Goal: Task Accomplishment & Management: Use online tool/utility

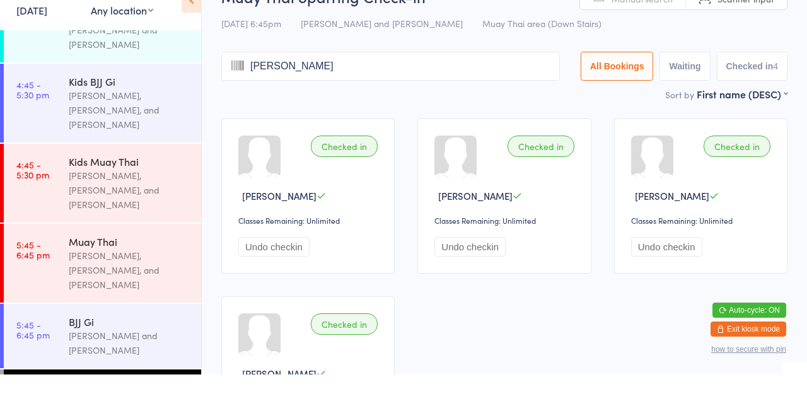
type input "[PERSON_NAME] [PERSON_NAME]"
click at [549, 96] on input "[PERSON_NAME] [PERSON_NAME]" at bounding box center [390, 97] width 339 height 29
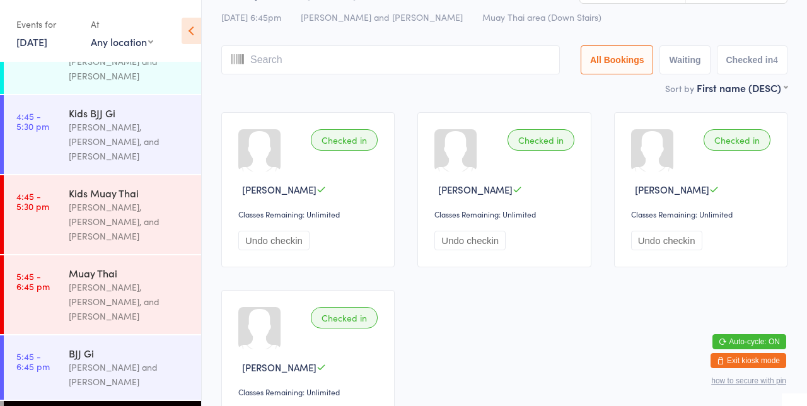
scroll to position [29, 0]
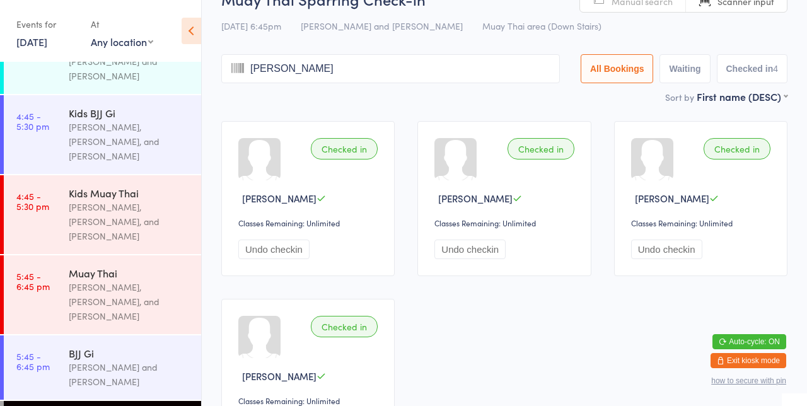
type input "[PERSON_NAME]"
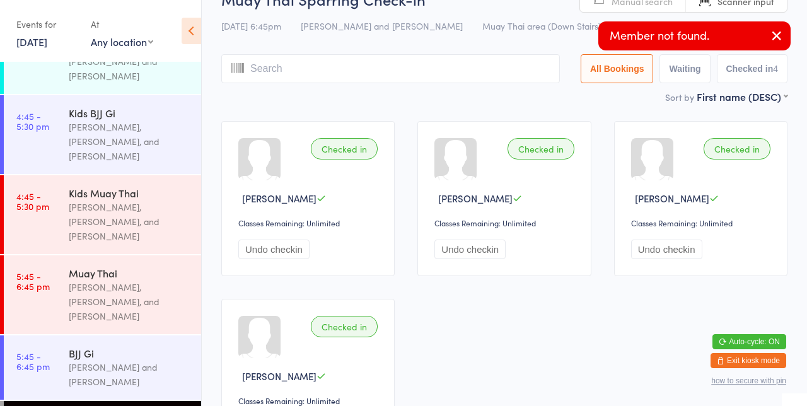
scroll to position [0, 0]
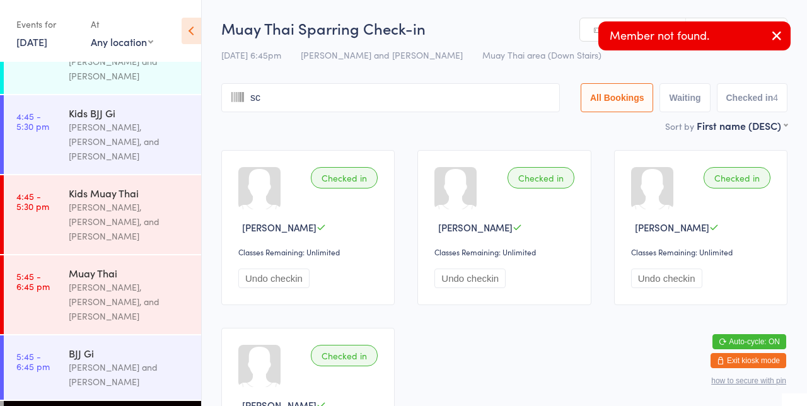
type input "s"
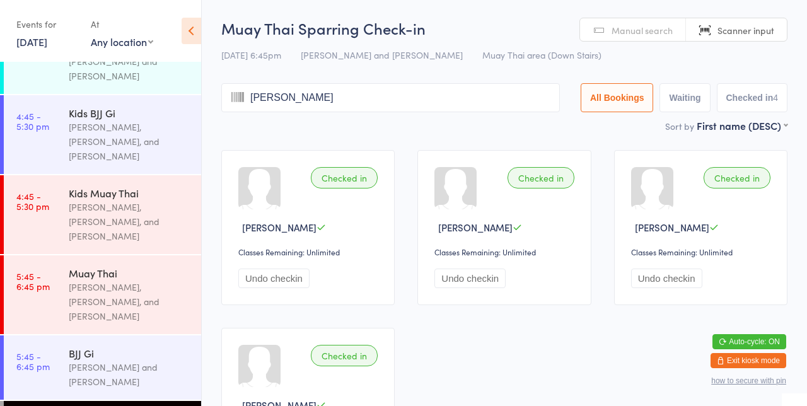
type input "[PERSON_NAME]"
type input "s"
click at [483, 102] on input "[PERSON_NAME]" at bounding box center [390, 97] width 339 height 29
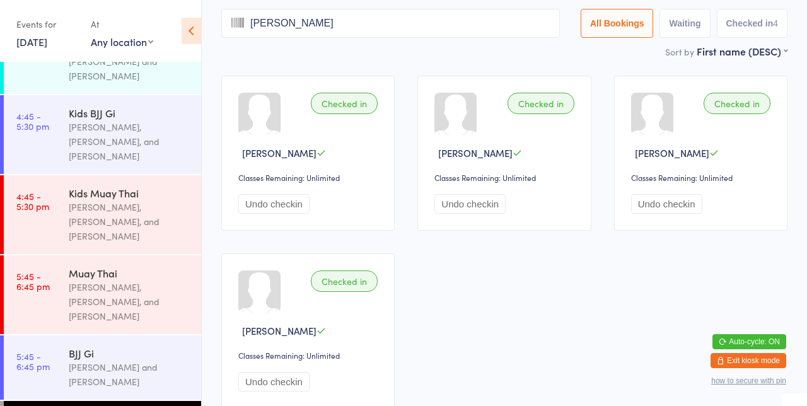
scroll to position [83, 0]
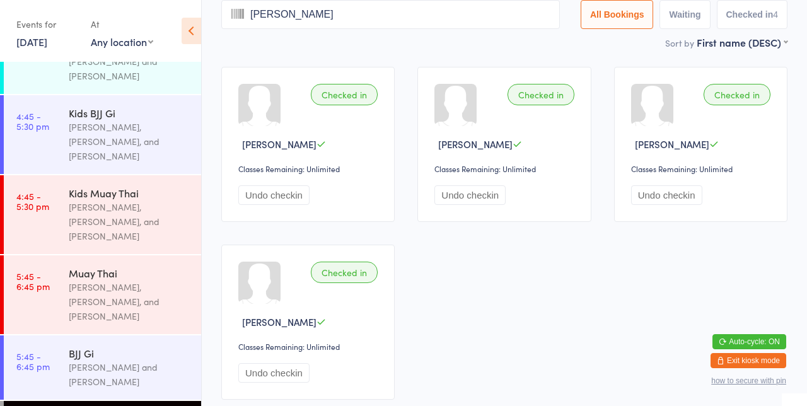
type input "[PERSON_NAME]"
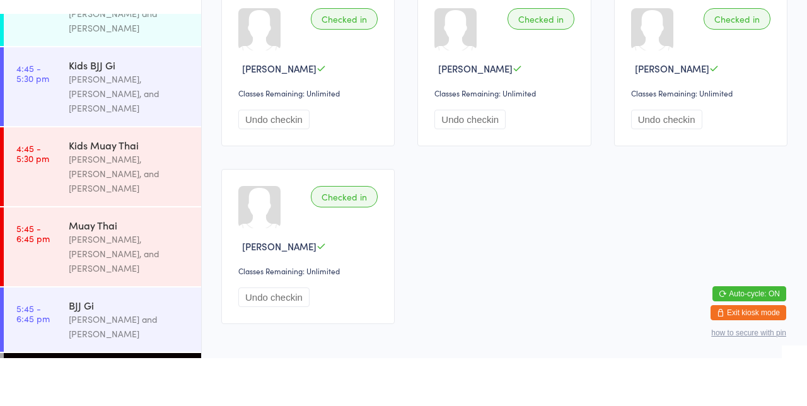
scroll to position [0, 0]
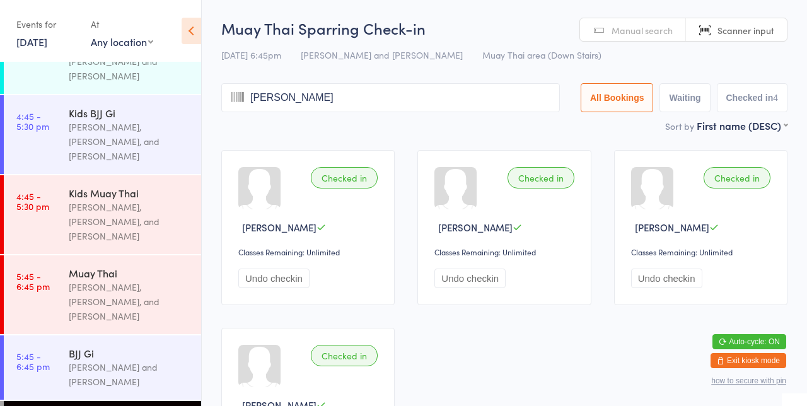
click at [472, 101] on input "[PERSON_NAME]" at bounding box center [390, 97] width 339 height 29
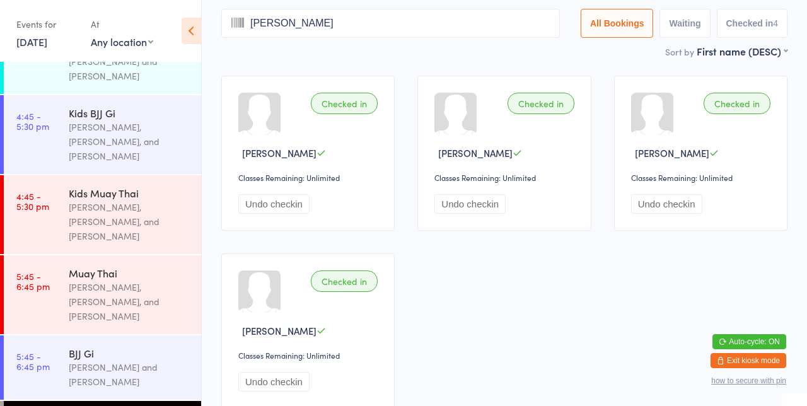
scroll to position [83, 0]
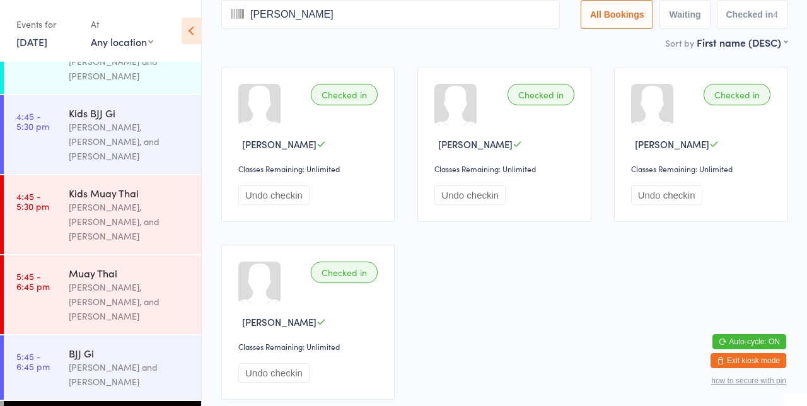
click at [481, 10] on input "[PERSON_NAME]" at bounding box center [390, 14] width 339 height 29
click at [550, 12] on input "[PERSON_NAME]" at bounding box center [390, 14] width 339 height 29
type input "[PERSON_NAME]"
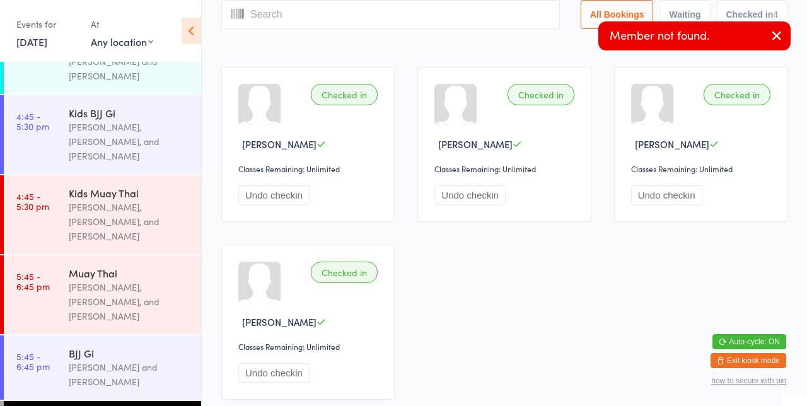
type input "s"
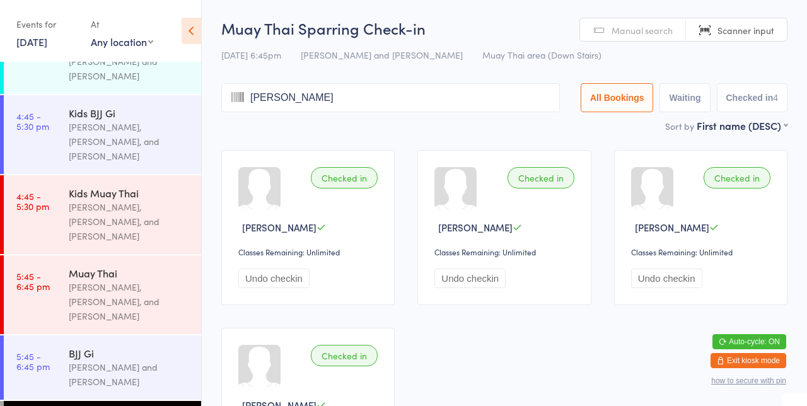
type input "[PERSON_NAME]"
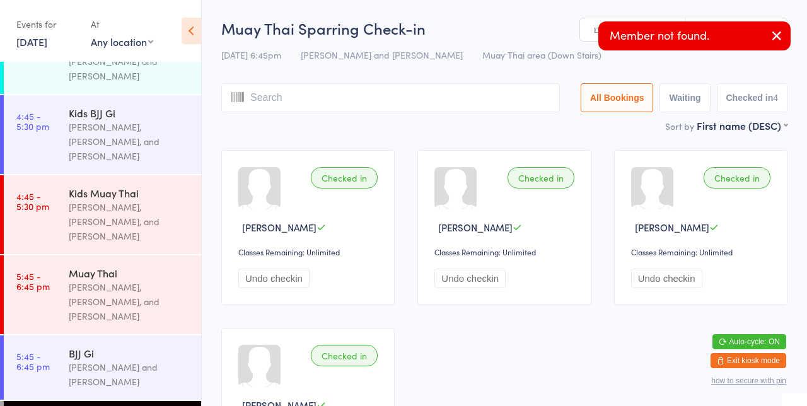
click at [546, 134] on main "Muay Thai Sparring Check-in [DATE] 6:45pm [PERSON_NAME] and [PERSON_NAME] Muay …" at bounding box center [504, 256] width 566 height 477
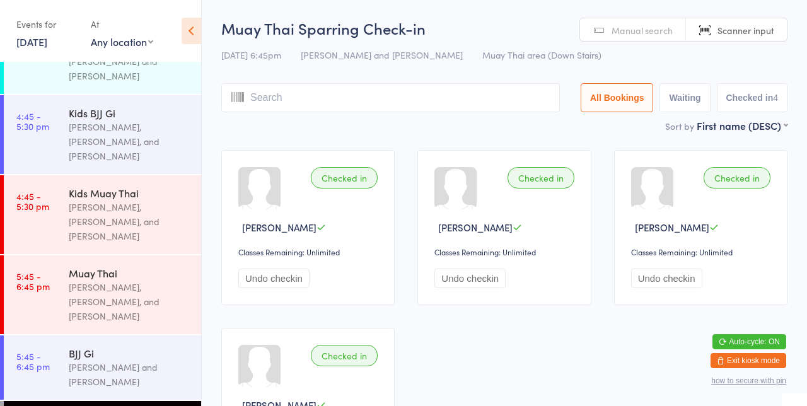
click at [517, 98] on input "search" at bounding box center [390, 97] width 339 height 29
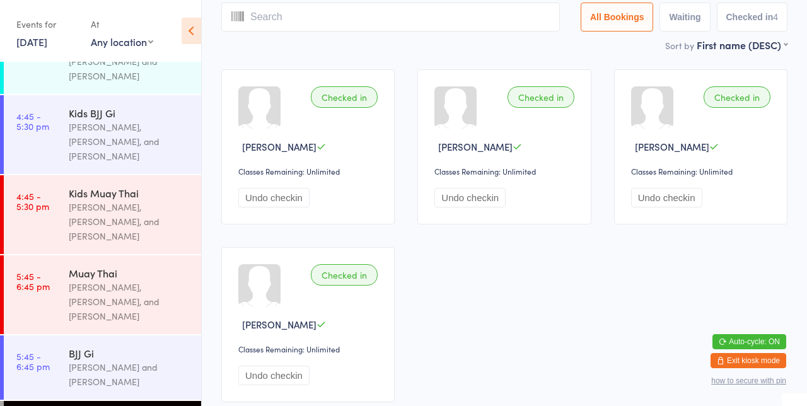
scroll to position [83, 0]
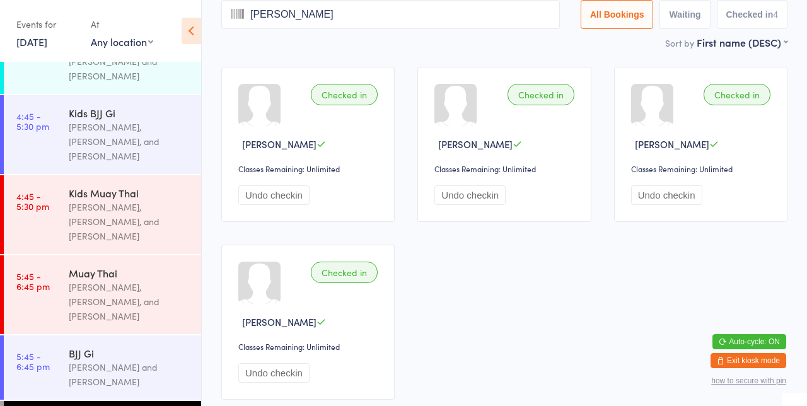
type input "[PERSON_NAME]"
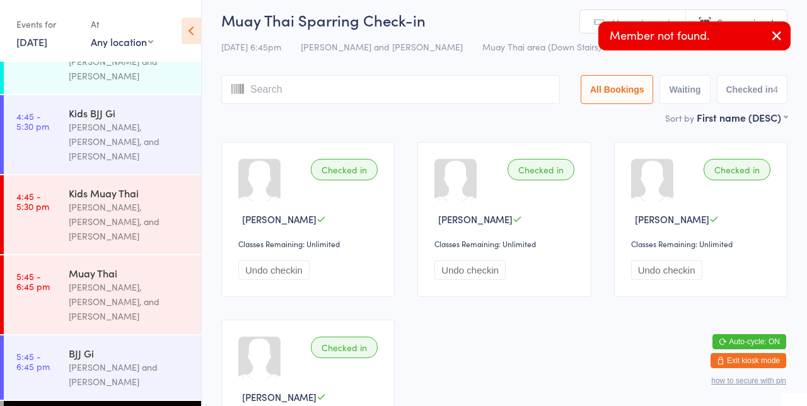
scroll to position [0, 0]
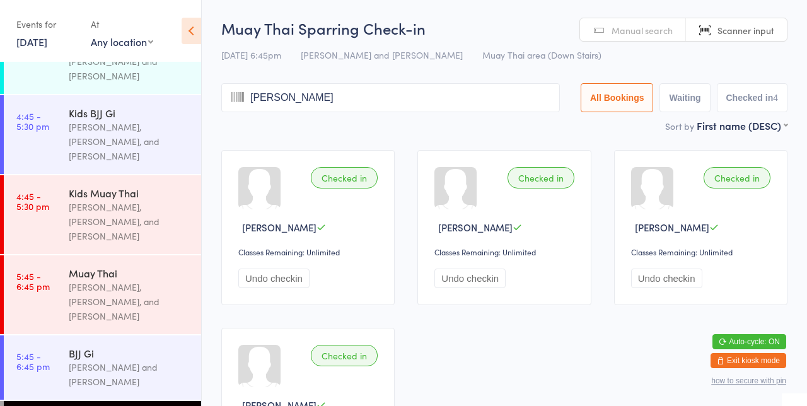
type input "[PERSON_NAME]"
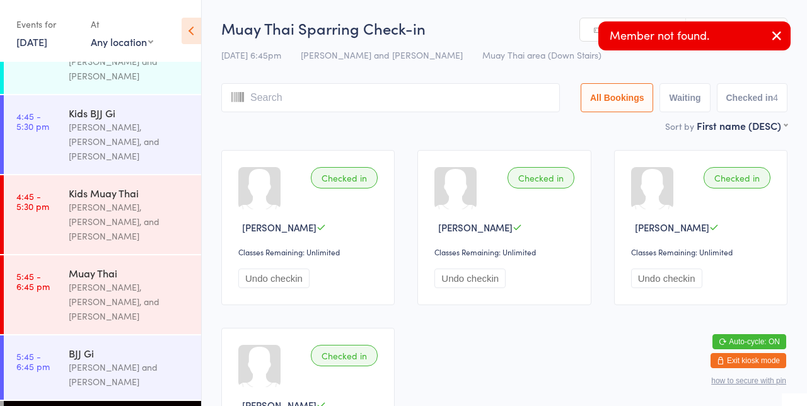
type input "s"
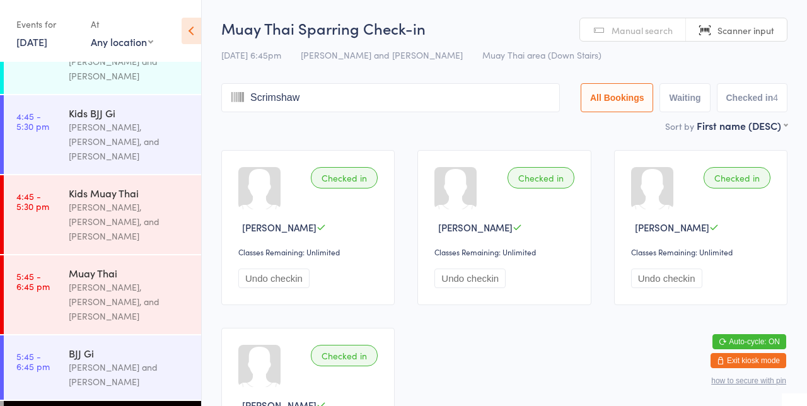
type input "Scrimshaw"
click at [233, 102] on icon at bounding box center [237, 98] width 13 height 16
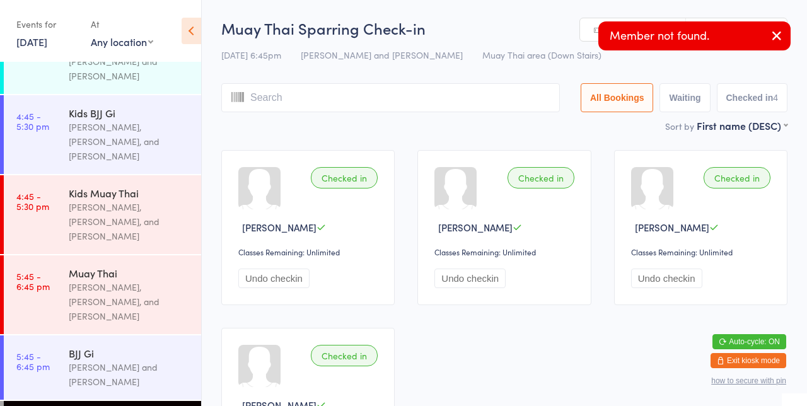
click at [373, 102] on input "search" at bounding box center [390, 97] width 339 height 29
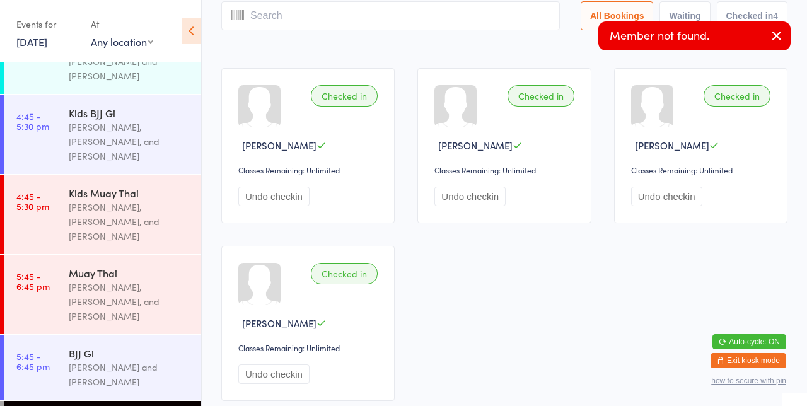
scroll to position [83, 0]
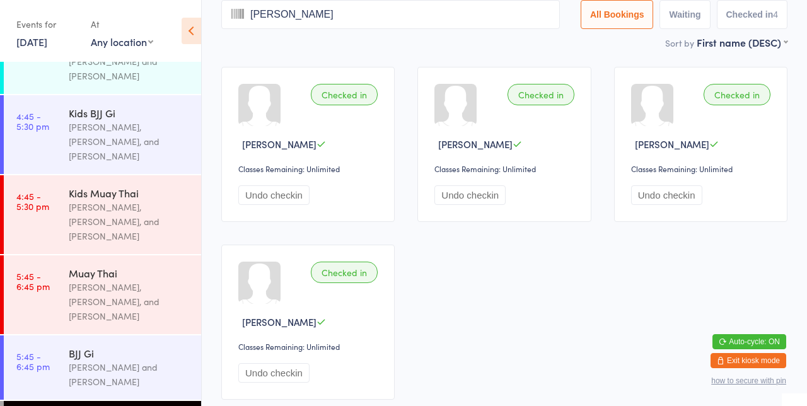
type input "[PERSON_NAME]"
click at [429, 14] on input "[PERSON_NAME]" at bounding box center [390, 14] width 339 height 29
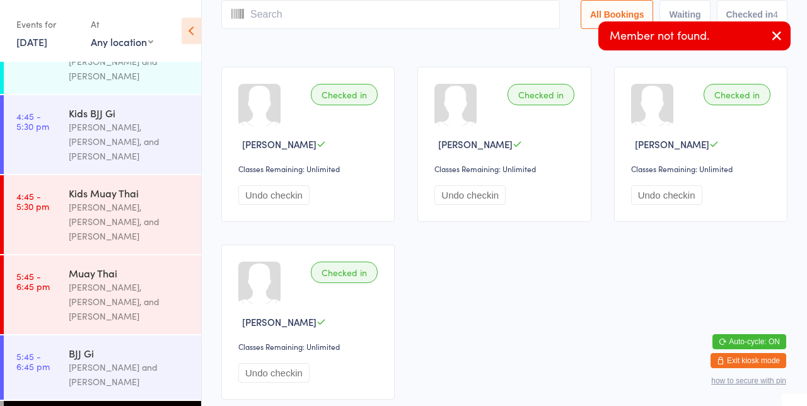
scroll to position [0, 0]
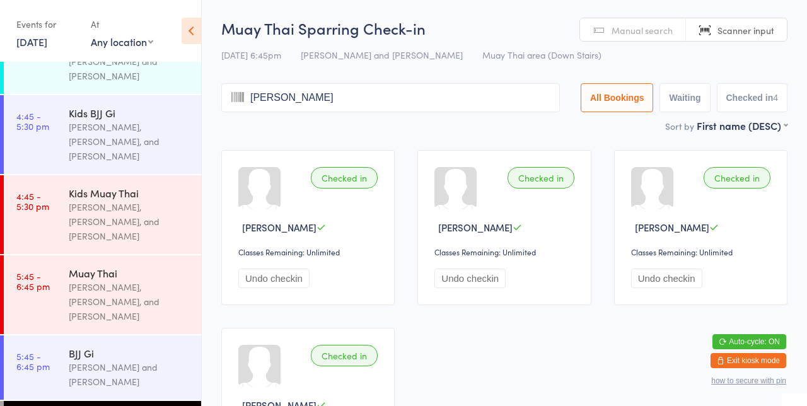
type input "[PERSON_NAME]"
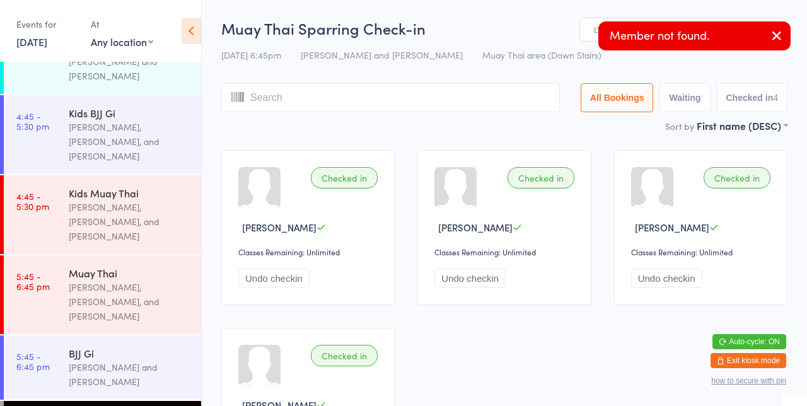
type input "b"
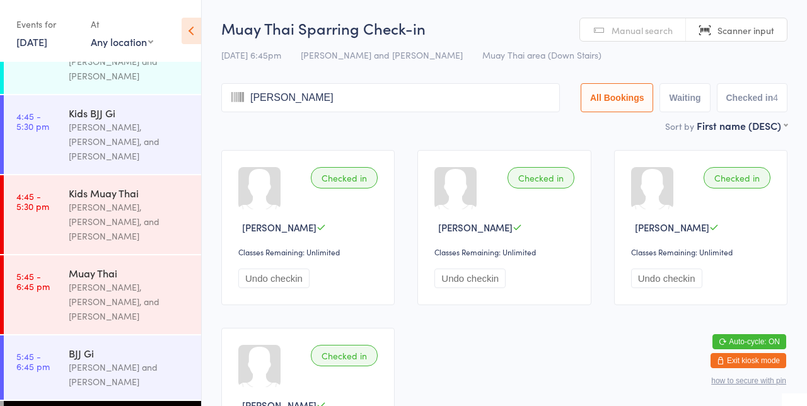
type input "[PERSON_NAME]"
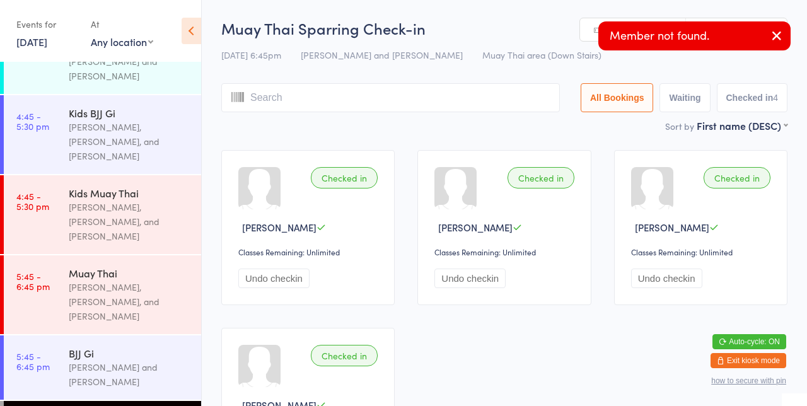
type input "b"
type input "L"
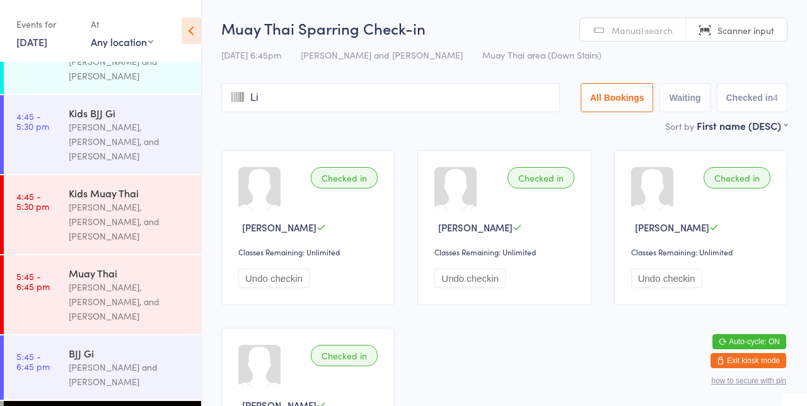
type input "Lia"
click at [444, 102] on input "Lia" at bounding box center [390, 97] width 339 height 29
type input "[PERSON_NAME]"
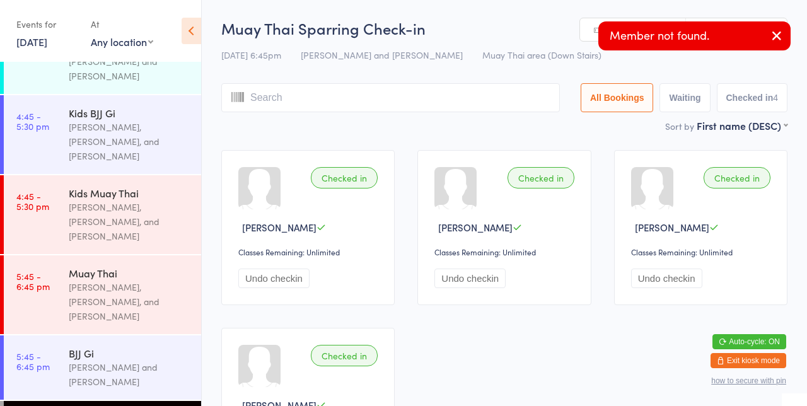
click at [778, 44] on button "button" at bounding box center [777, 36] width 28 height 29
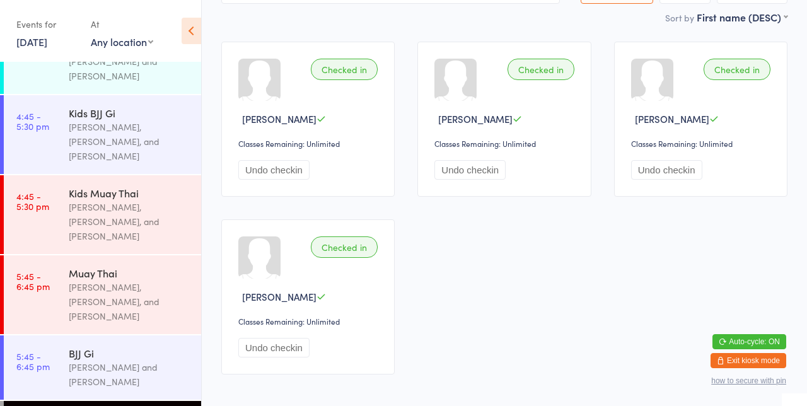
scroll to position [108, 0]
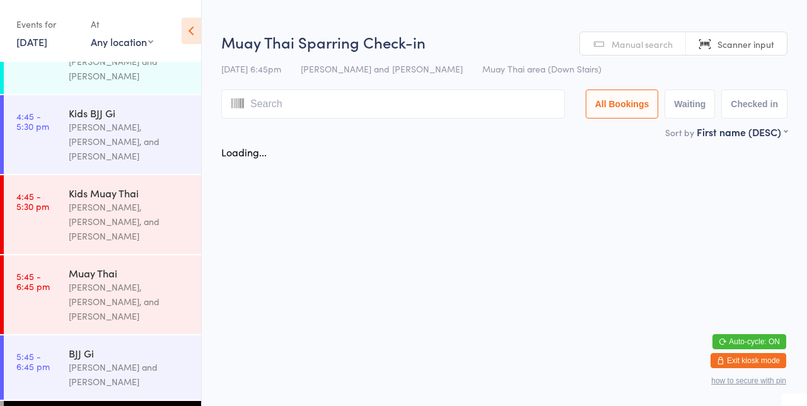
scroll to position [0, 0]
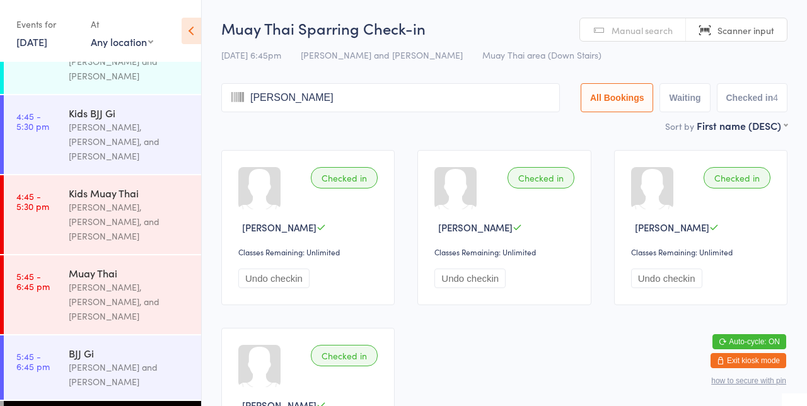
type input "[PERSON_NAME]"
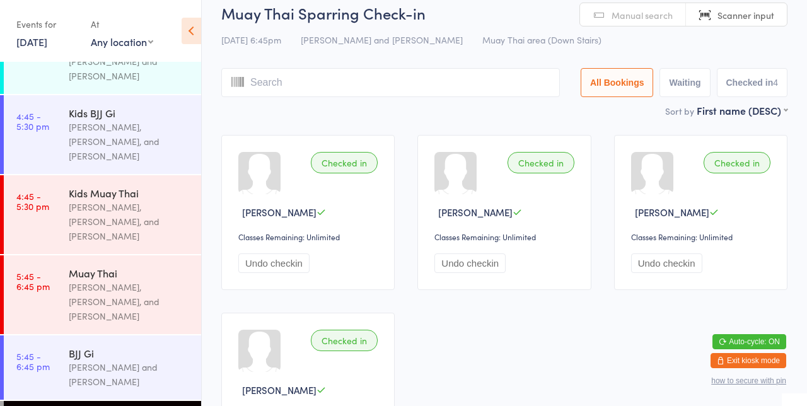
scroll to position [15, 0]
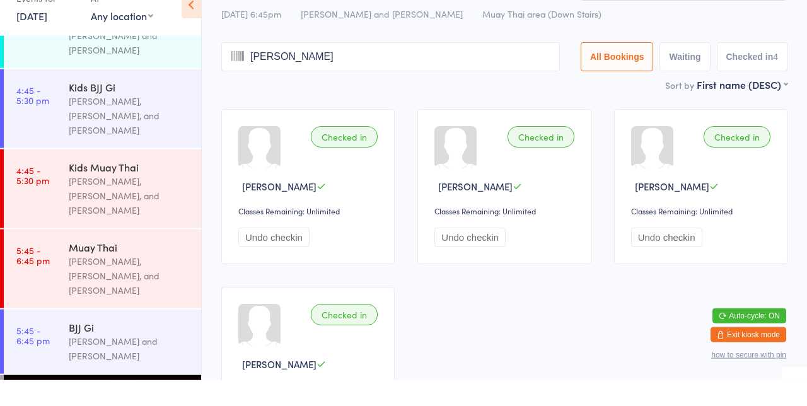
type input "[PERSON_NAME] [PERSON_NAME]"
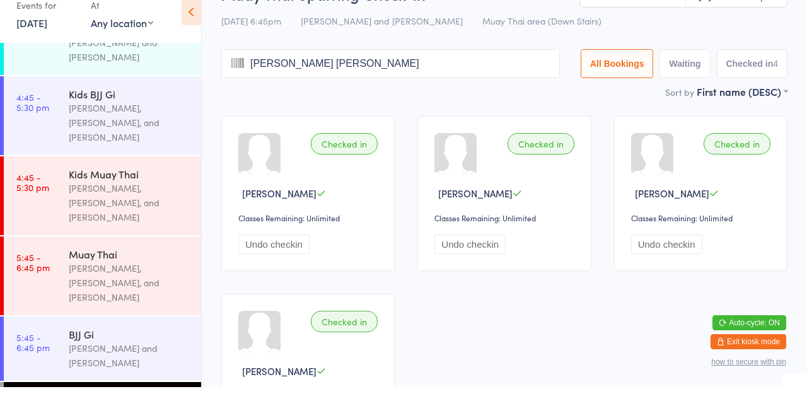
click at [551, 86] on input "[PERSON_NAME] [PERSON_NAME]" at bounding box center [390, 82] width 339 height 29
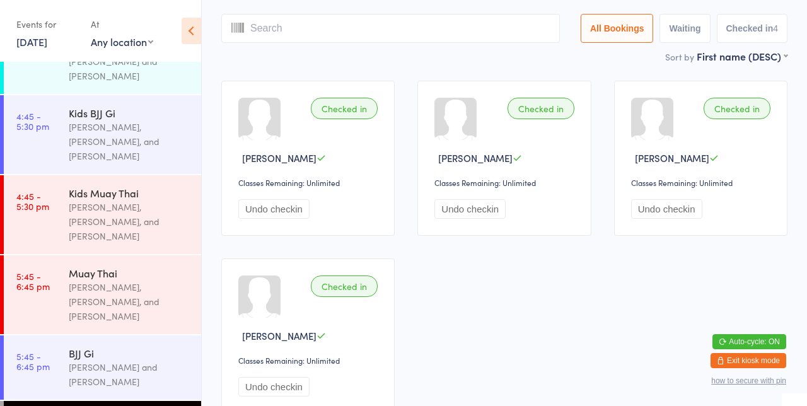
scroll to position [0, 0]
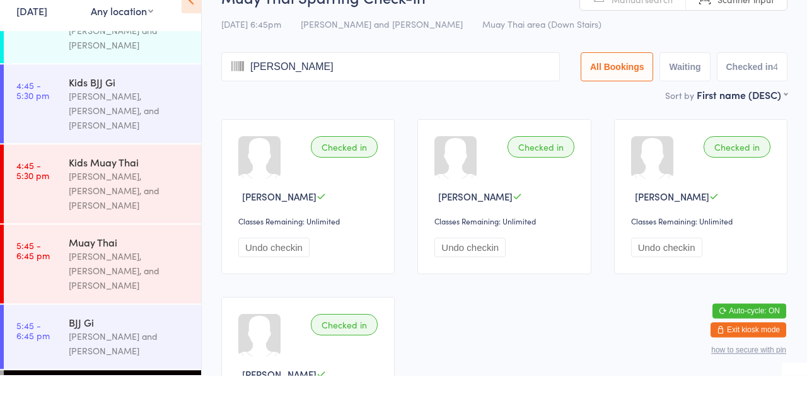
type input "[PERSON_NAME]"
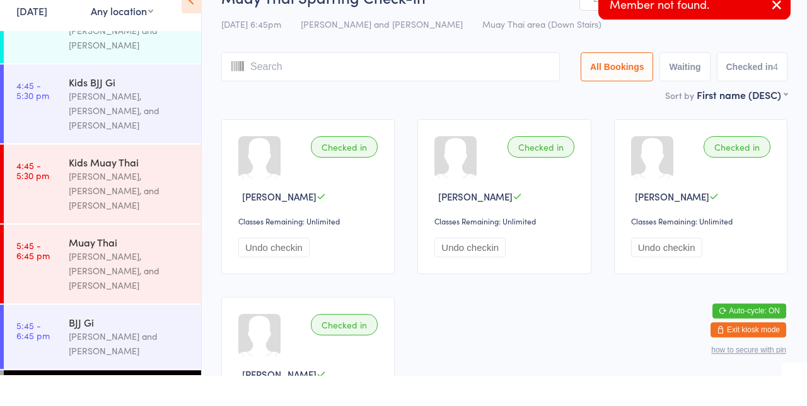
click at [419, 110] on input "search" at bounding box center [390, 97] width 339 height 29
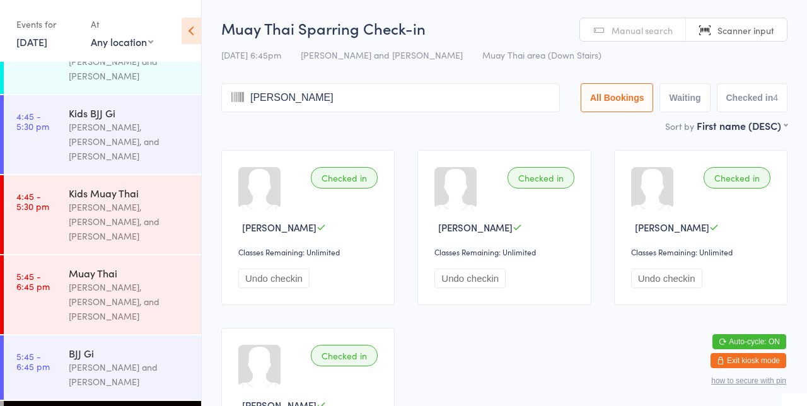
type input "[PERSON_NAME]"
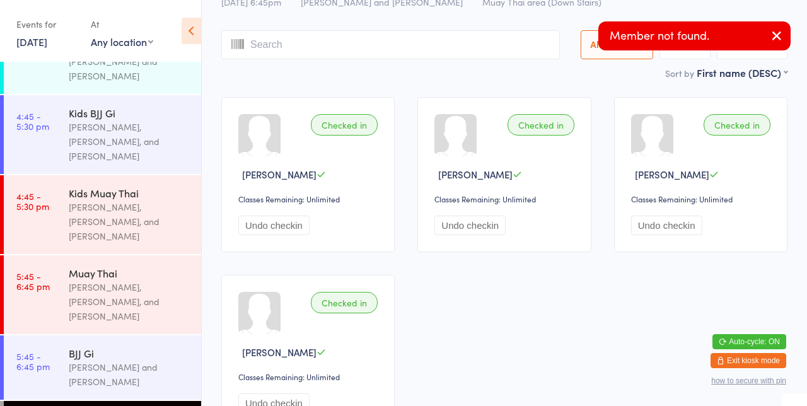
click at [405, 49] on input "search" at bounding box center [390, 44] width 339 height 29
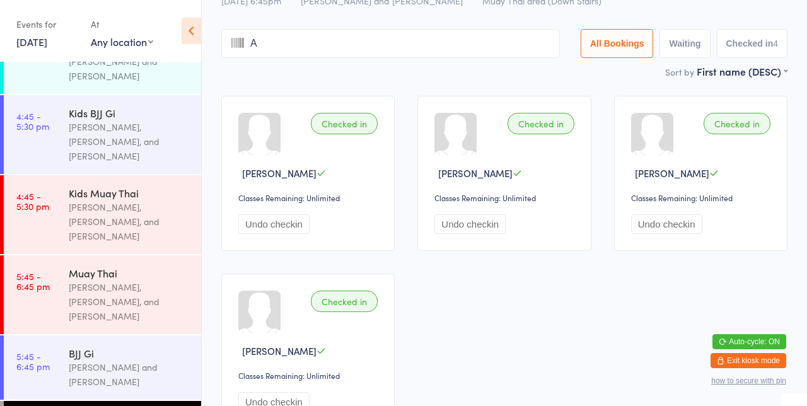
scroll to position [57, 0]
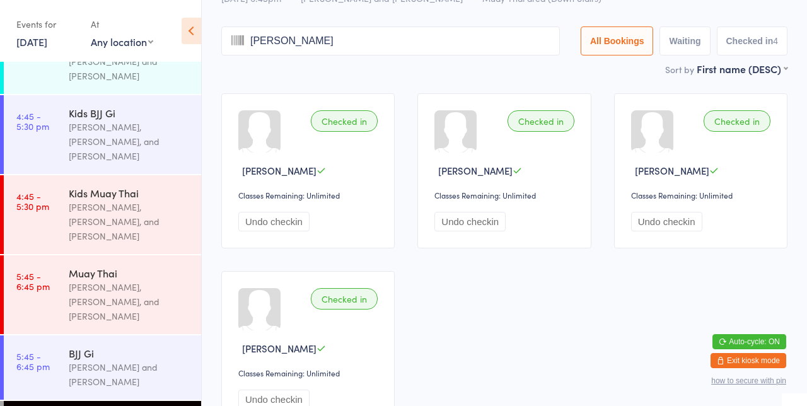
type input "[PERSON_NAME]"
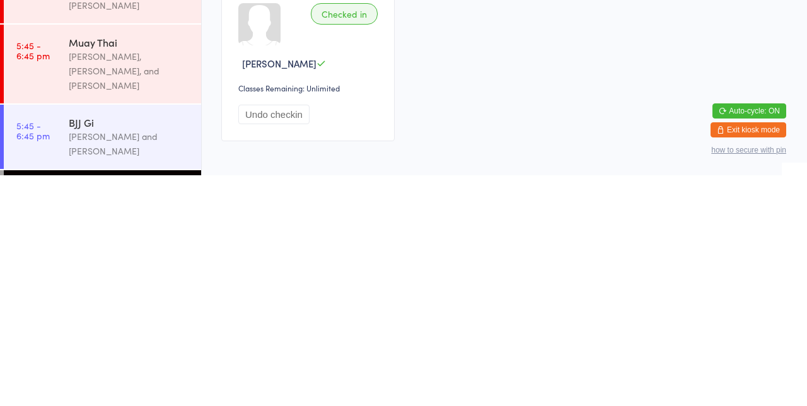
scroll to position [92, 0]
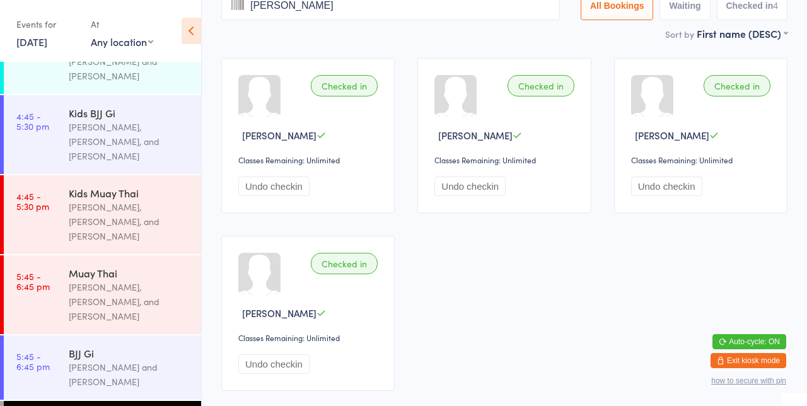
type input "[PERSON_NAME]"
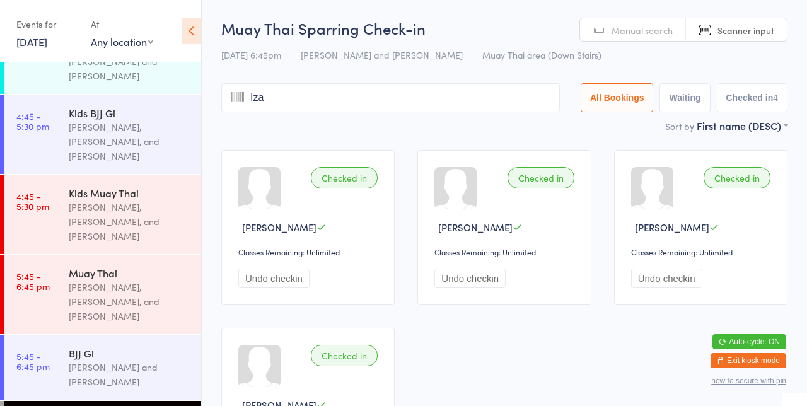
type input "Izac"
click at [546, 96] on input "Izac" at bounding box center [390, 97] width 339 height 29
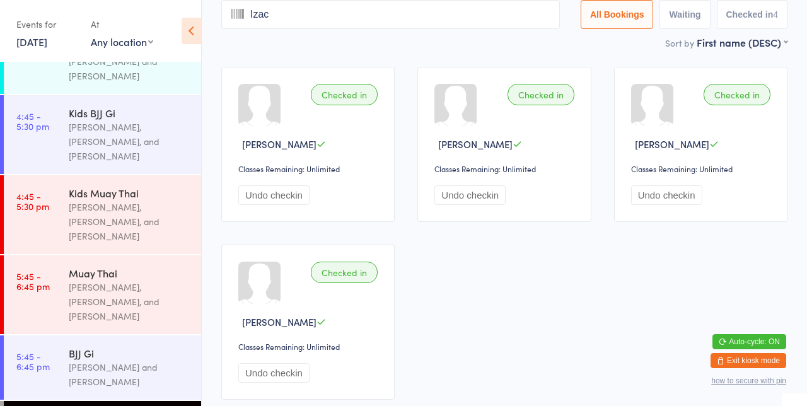
type input "Izac"
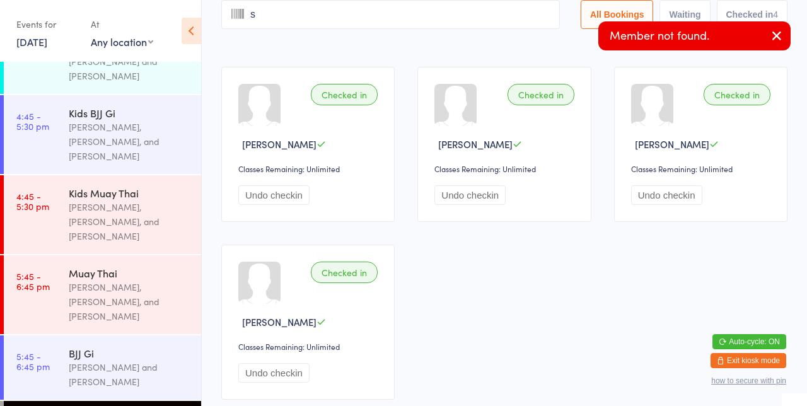
scroll to position [0, 0]
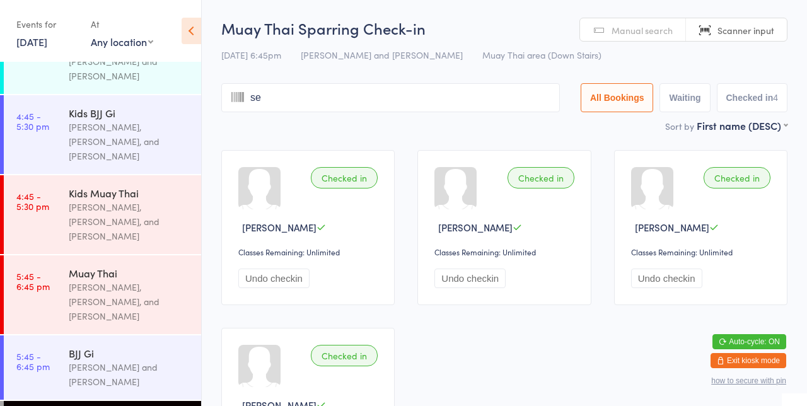
type input "se"
click at [640, 35] on span "Manual search" at bounding box center [642, 30] width 61 height 13
click at [735, 30] on span "Scanner input" at bounding box center [746, 30] width 57 height 13
click at [647, 35] on span "Manual search" at bounding box center [642, 30] width 61 height 13
type input "[PERSON_NAME]"
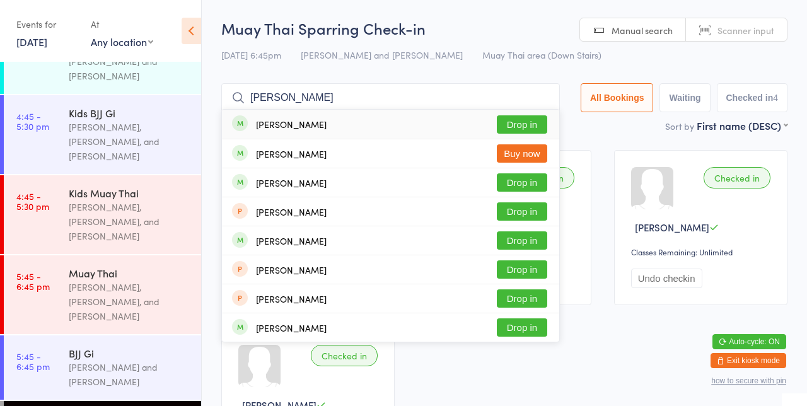
click at [518, 129] on button "Drop in" at bounding box center [522, 124] width 50 height 18
